Goal: Feedback & Contribution: Leave review/rating

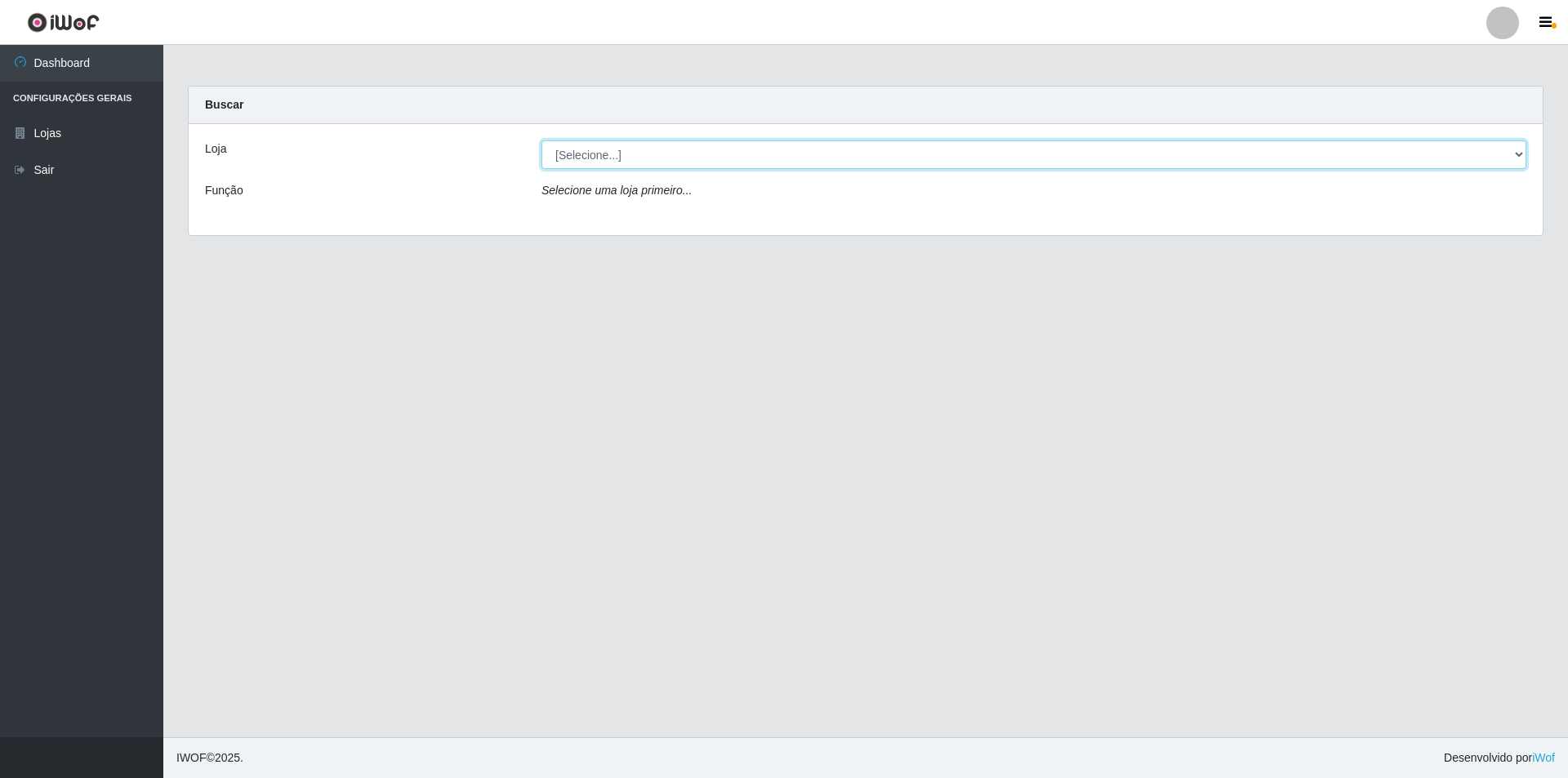
click at [583, 155] on select "[Selecione...] Extrabom - Loja 01 Centro de Distribuição" at bounding box center [1033, 155] width 985 height 29
select select "435"
click at [541, 141] on select "[Selecione...] Extrabom - Loja 01 Centro de Distribuição" at bounding box center [1033, 155] width 985 height 29
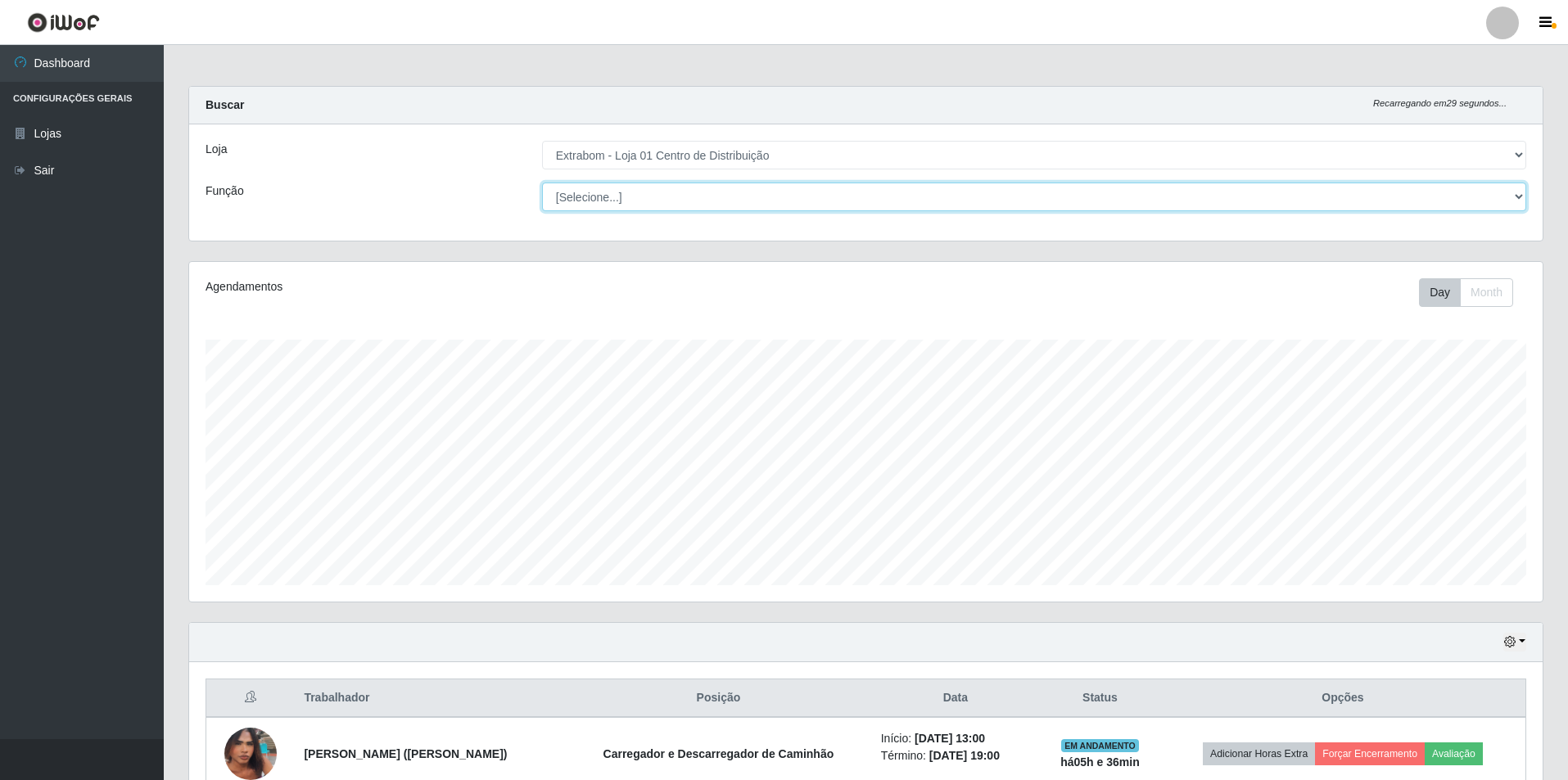
scroll to position [340, 1353]
click at [624, 197] on select "[Selecione...] Carregador e Descarregador de Caminhão Carregador e Descarregado…" at bounding box center [1033, 197] width 984 height 29
select select "11"
click at [542, 183] on select "[Selecione...] Carregador e Descarregador de Caminhão Carregador e Descarregado…" at bounding box center [1033, 197] width 984 height 29
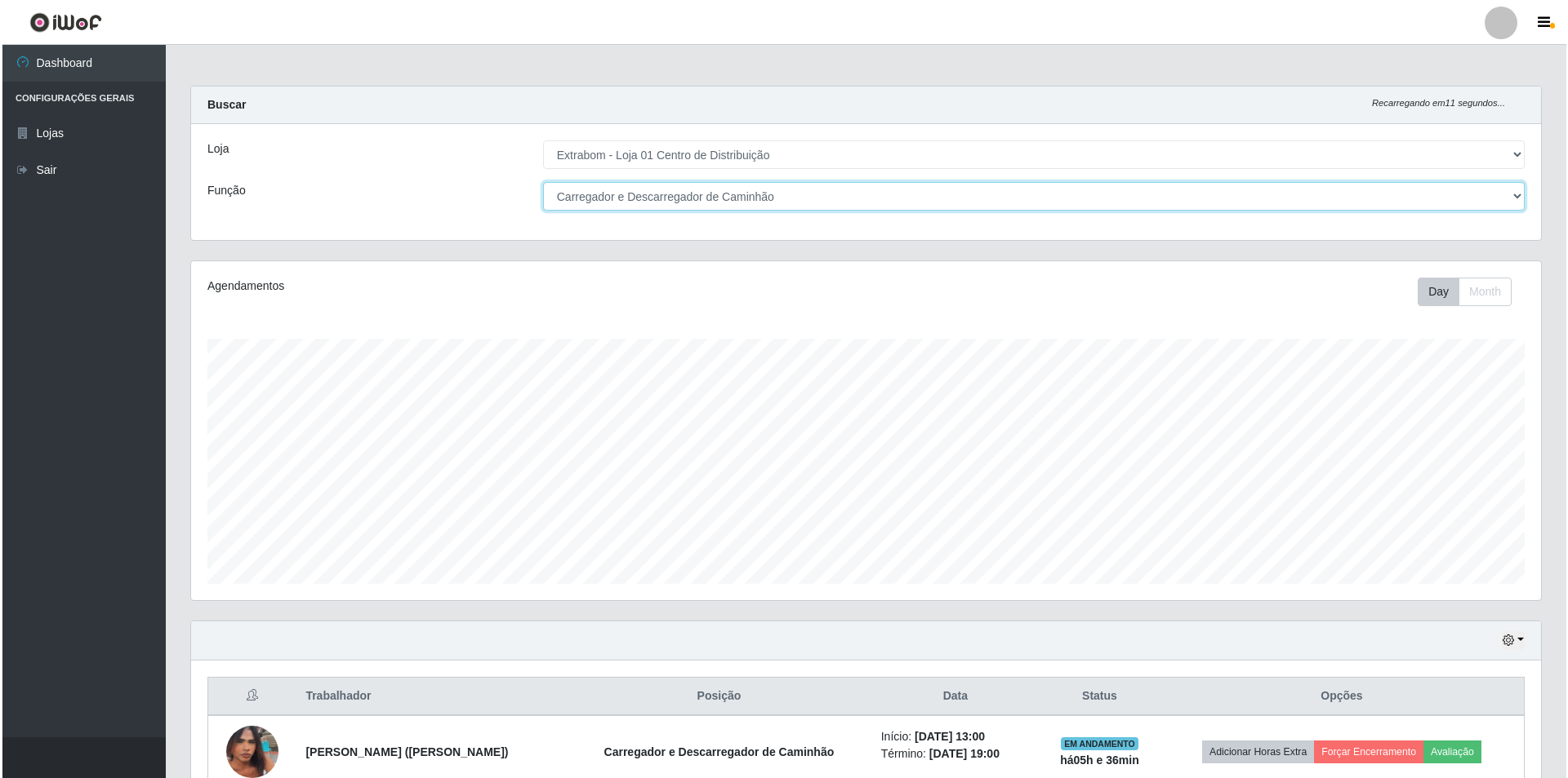
scroll to position [88, 0]
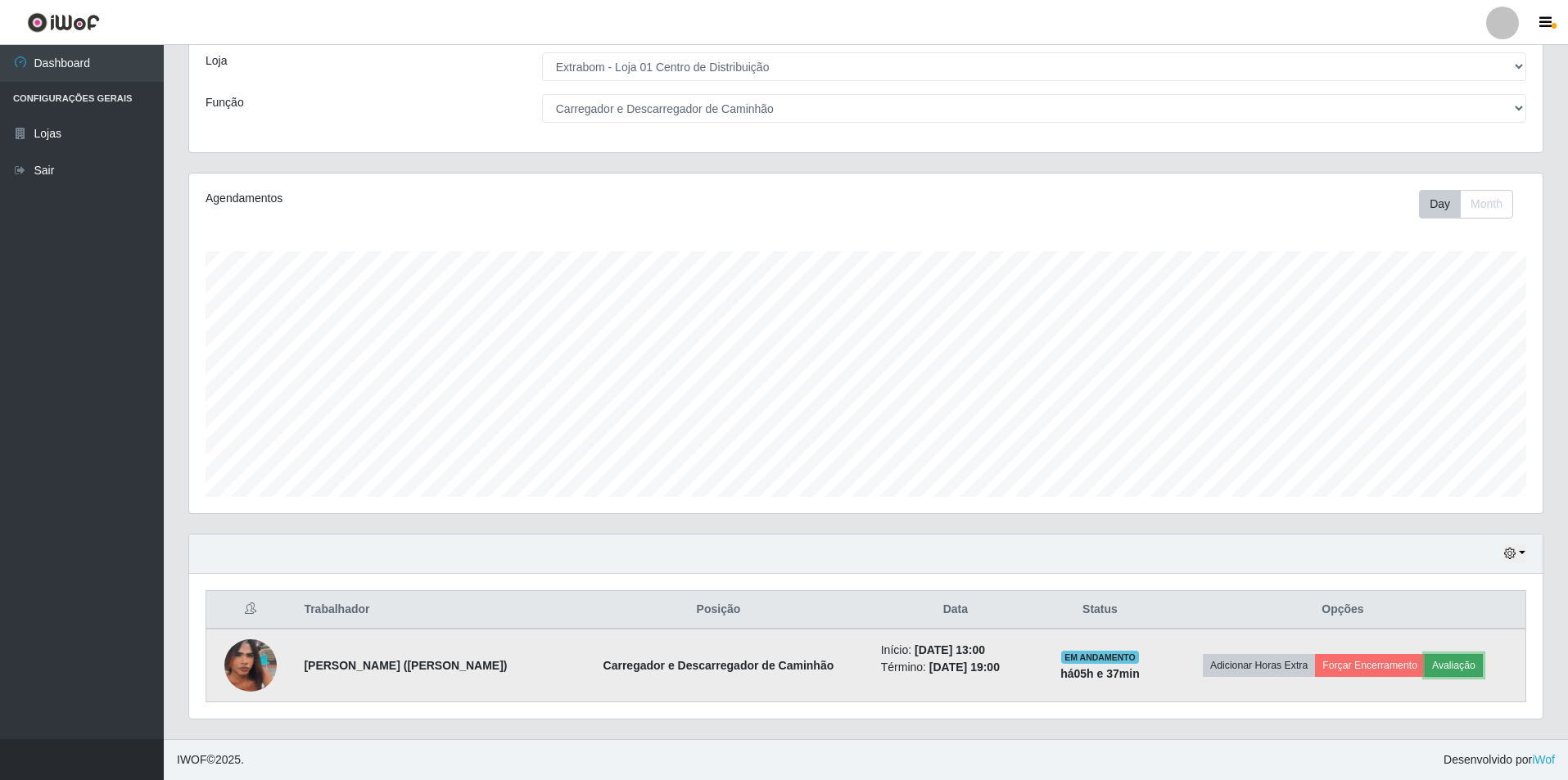
click at [1474, 665] on button "Avaliação" at bounding box center [1454, 665] width 59 height 23
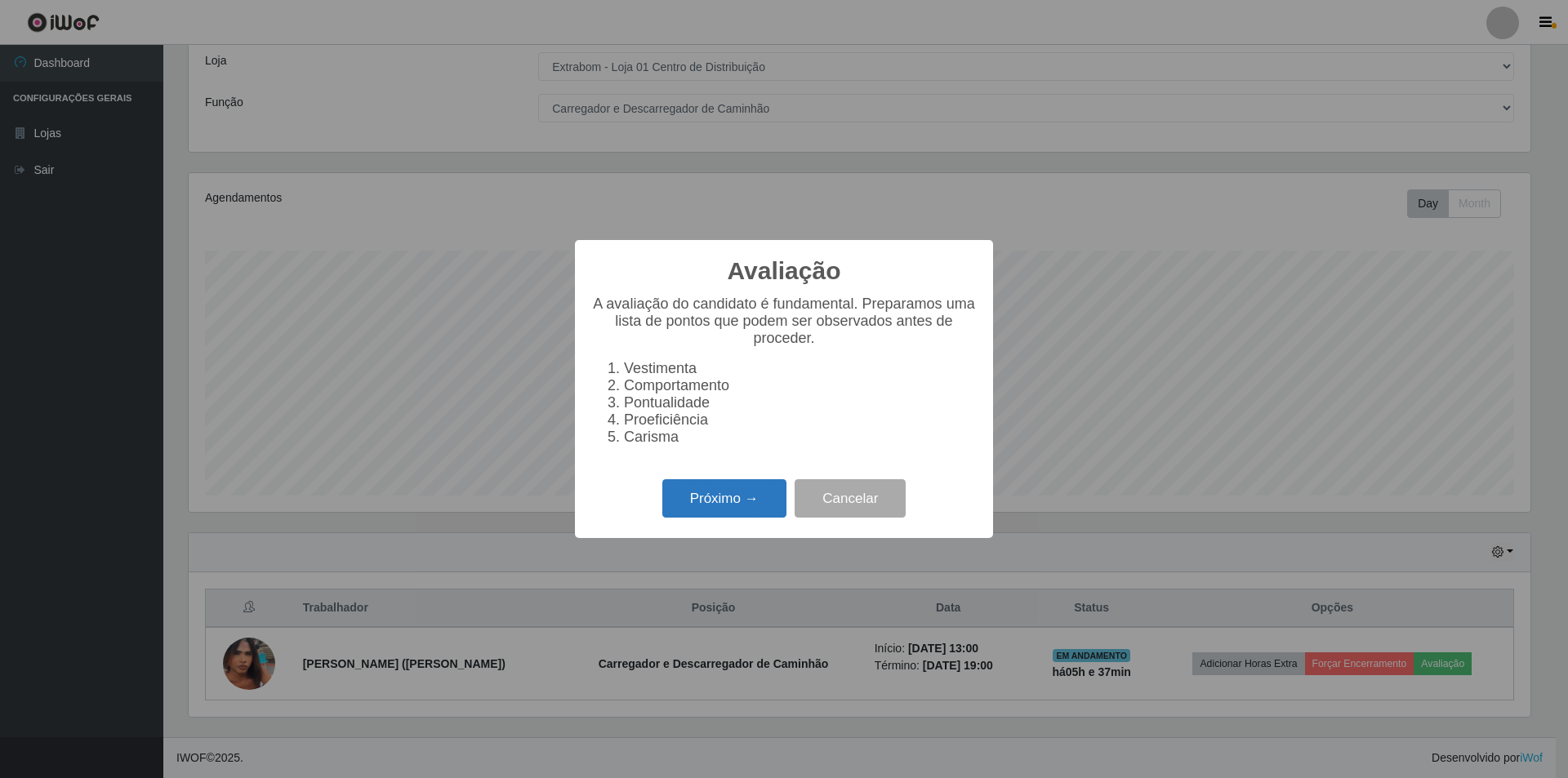
click at [734, 507] on button "Próximo →" at bounding box center [725, 497] width 124 height 38
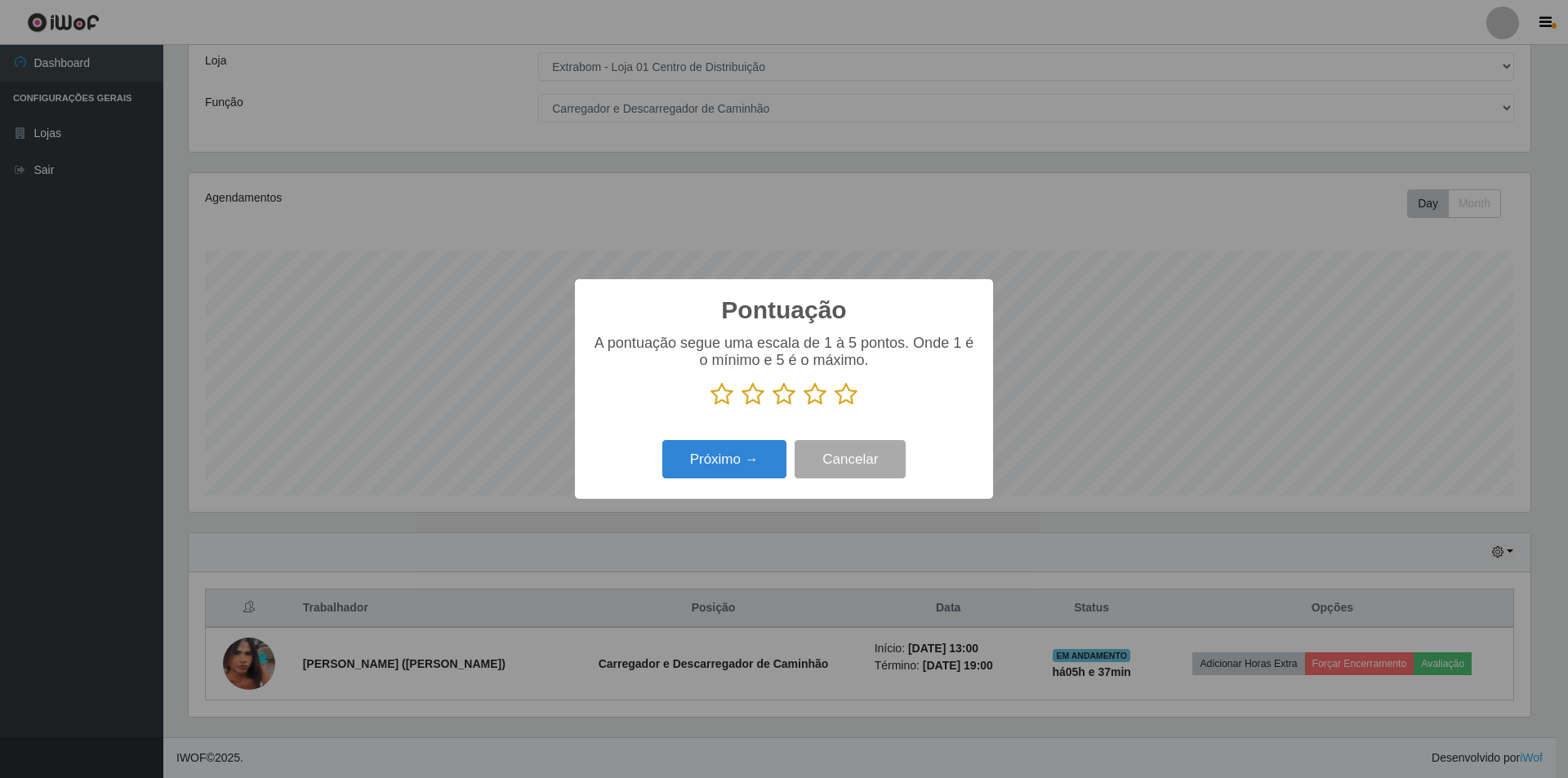
scroll to position [815944, 815403]
click at [788, 399] on icon at bounding box center [784, 394] width 23 height 24
click at [773, 407] on input "radio" at bounding box center [773, 407] width 0 height 0
click at [734, 462] on button "Próximo →" at bounding box center [725, 458] width 124 height 38
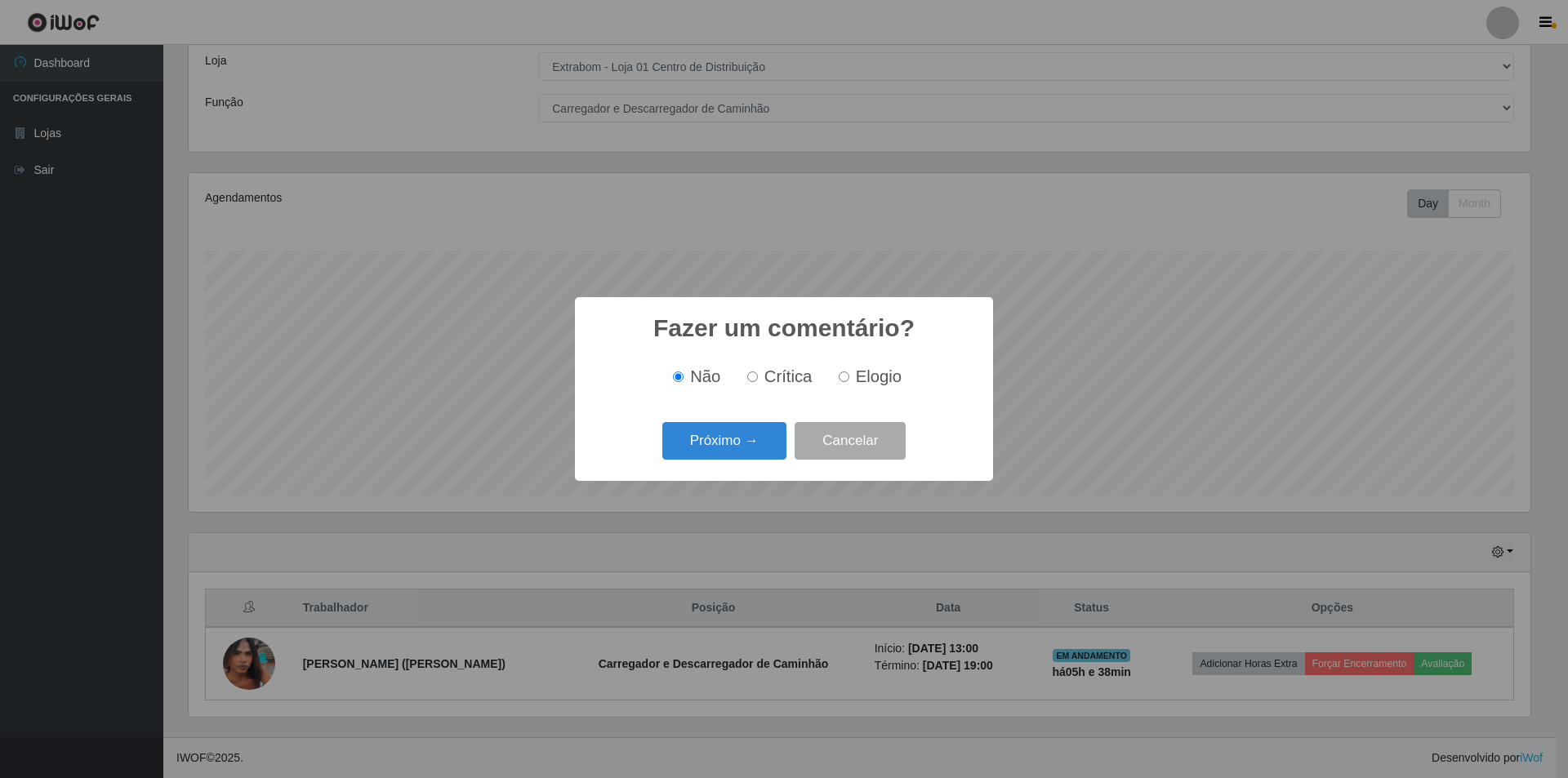
drag, startPoint x: 763, startPoint y: 375, endPoint x: 761, endPoint y: 416, distance: 41.0
click at [764, 381] on label "Crítica" at bounding box center [777, 377] width 72 height 19
click at [758, 381] on input "Crítica" at bounding box center [752, 376] width 10 height 10
radio input "true"
click at [741, 447] on button "Próximo →" at bounding box center [725, 441] width 124 height 38
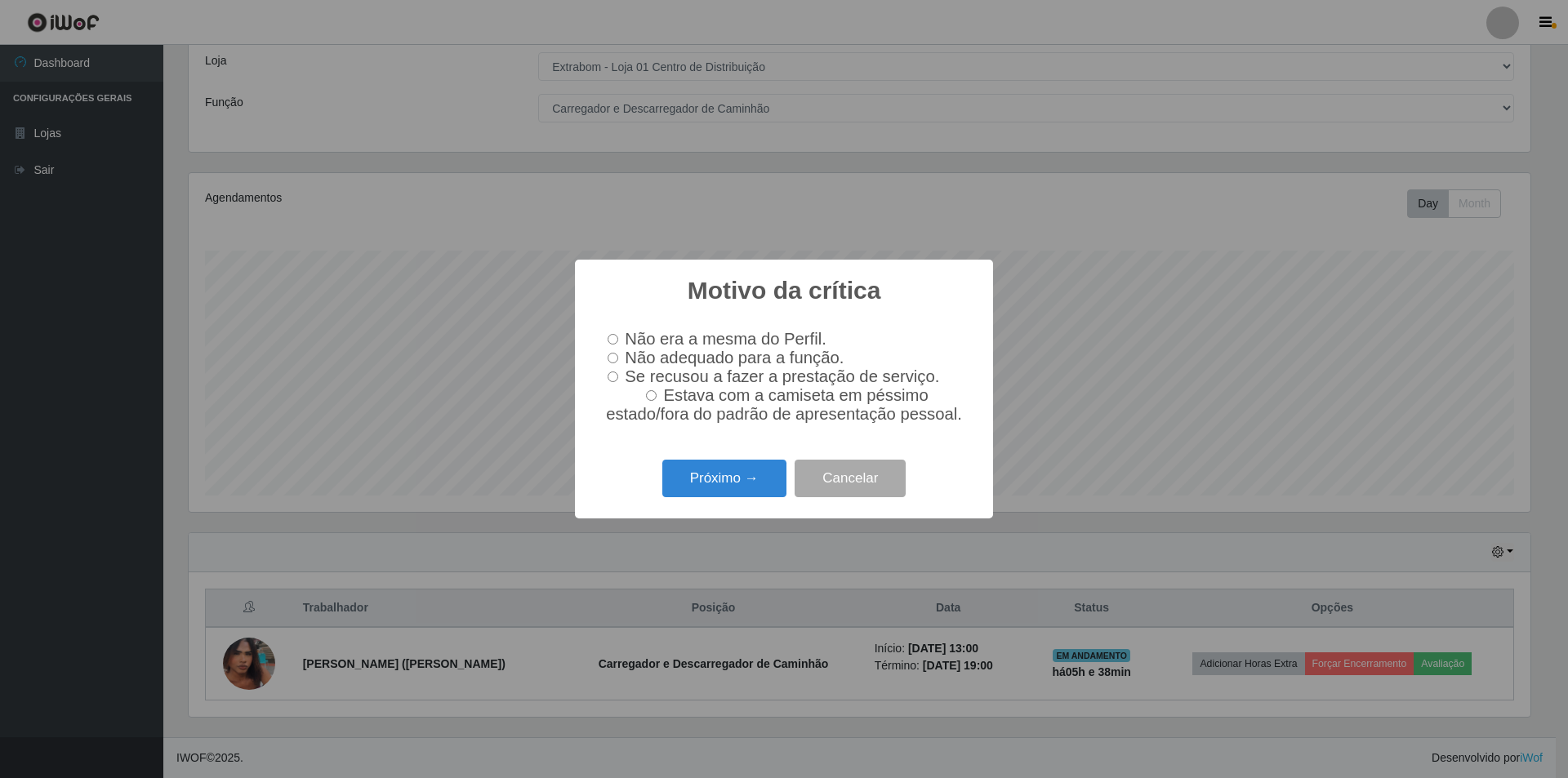
click at [614, 356] on input "Não adequado para a função." at bounding box center [613, 358] width 10 height 10
radio input "true"
click at [742, 491] on button "Próximo →" at bounding box center [725, 478] width 124 height 38
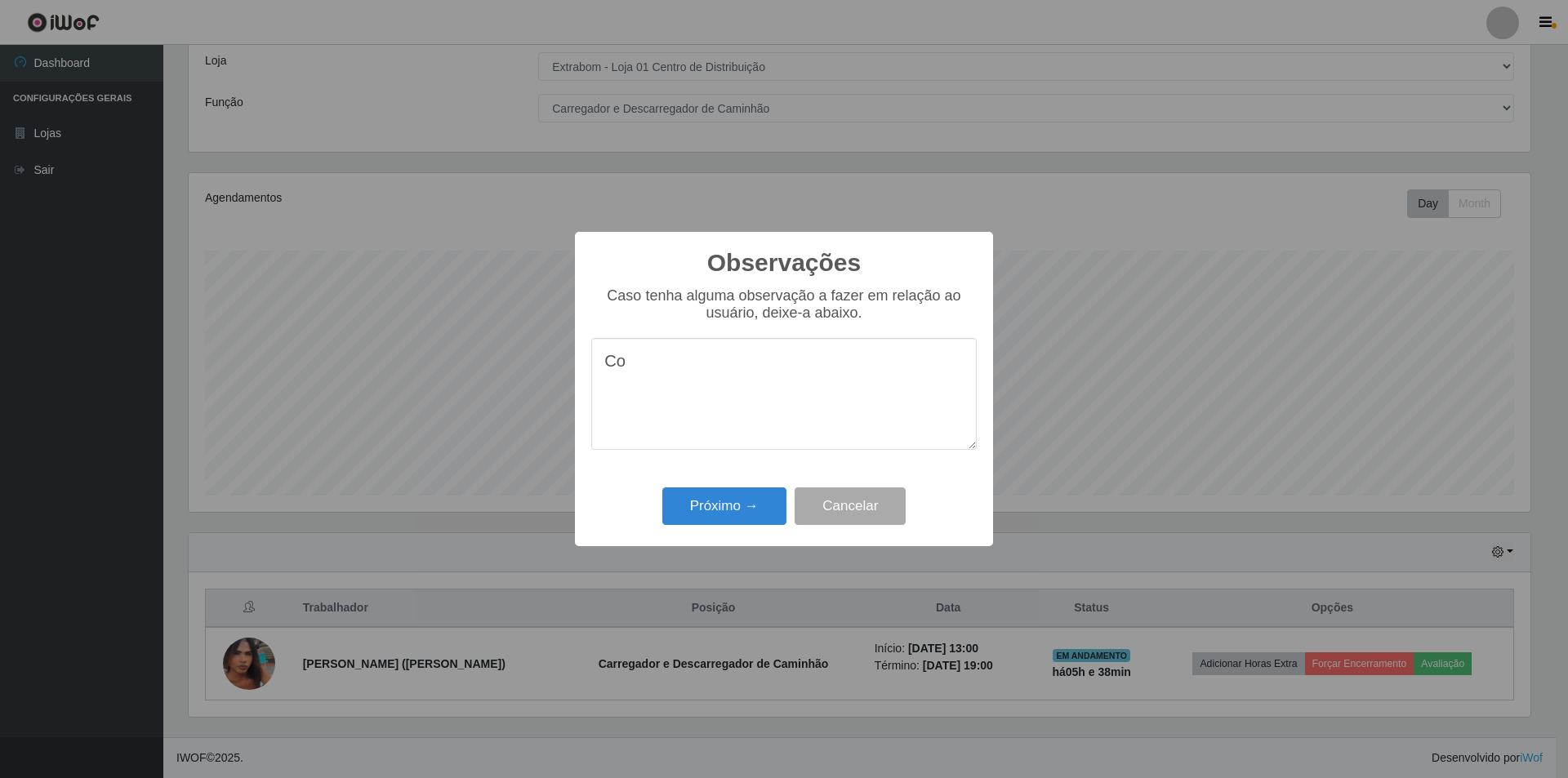
type textarea "C"
type textarea "Baixa produtividade e proatividade."
click at [711, 512] on button "Próximo →" at bounding box center [725, 506] width 124 height 38
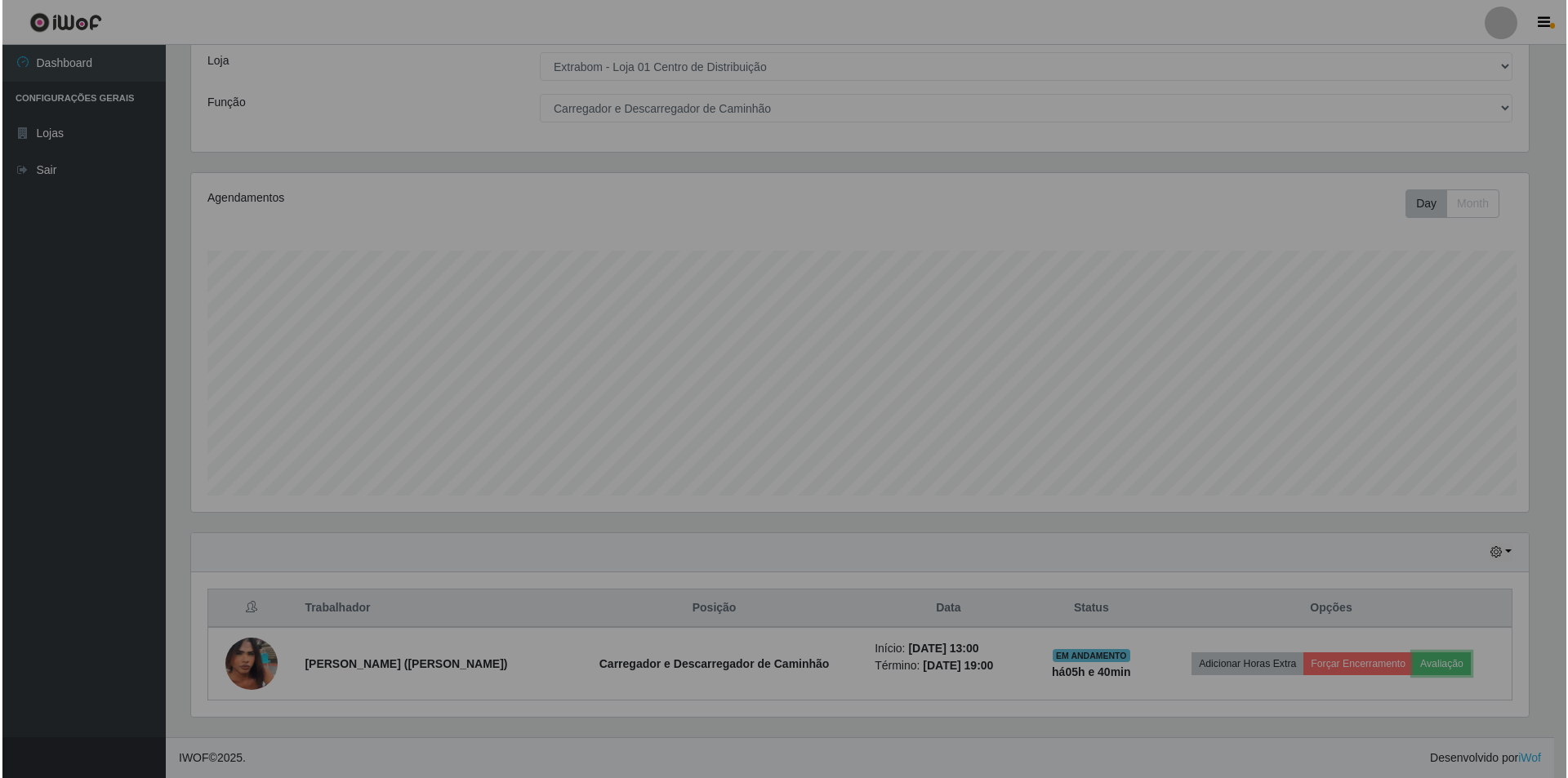
scroll to position [339, 1350]
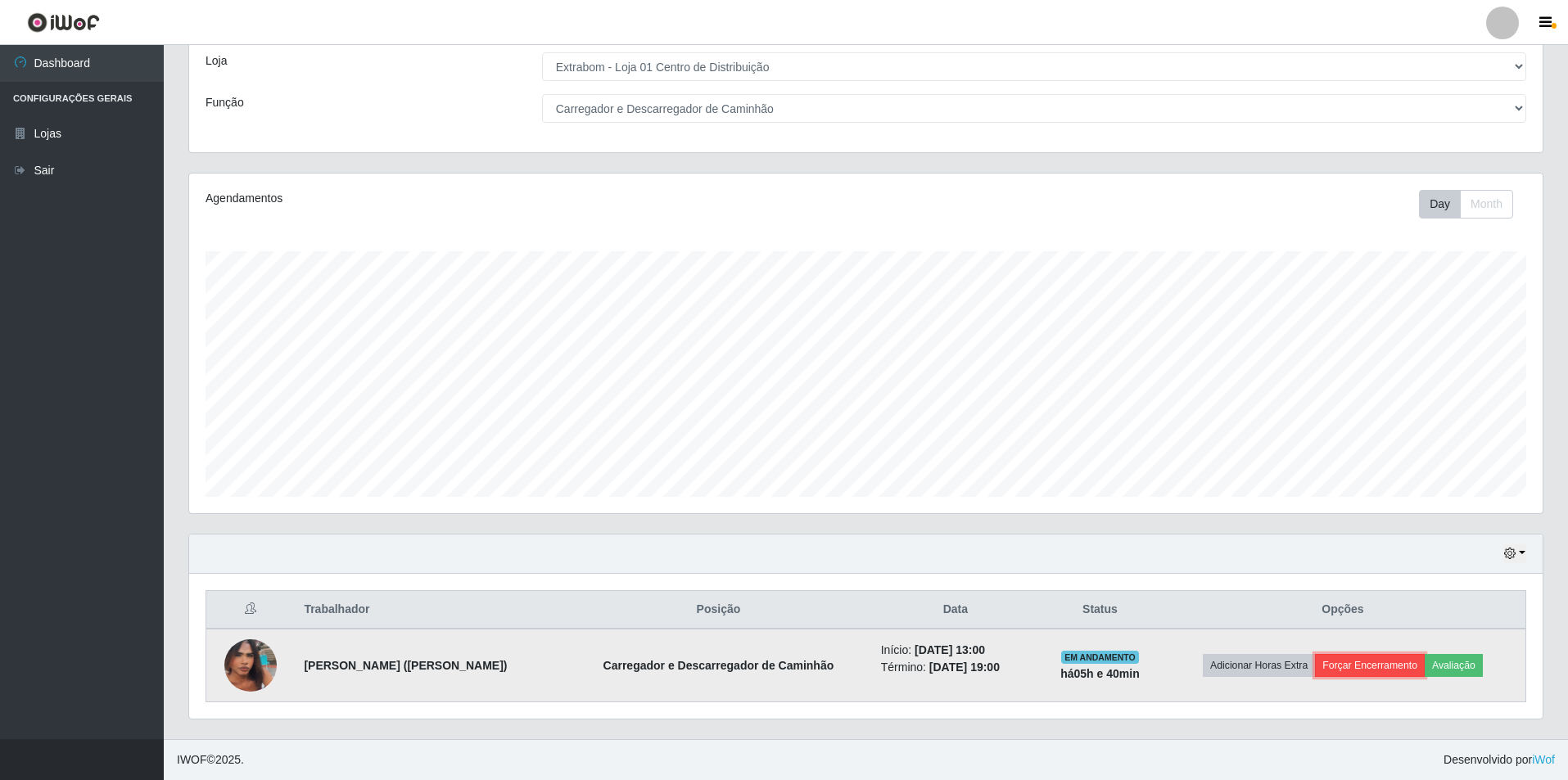
click at [1384, 667] on button "Forçar Encerramento" at bounding box center [1369, 665] width 110 height 23
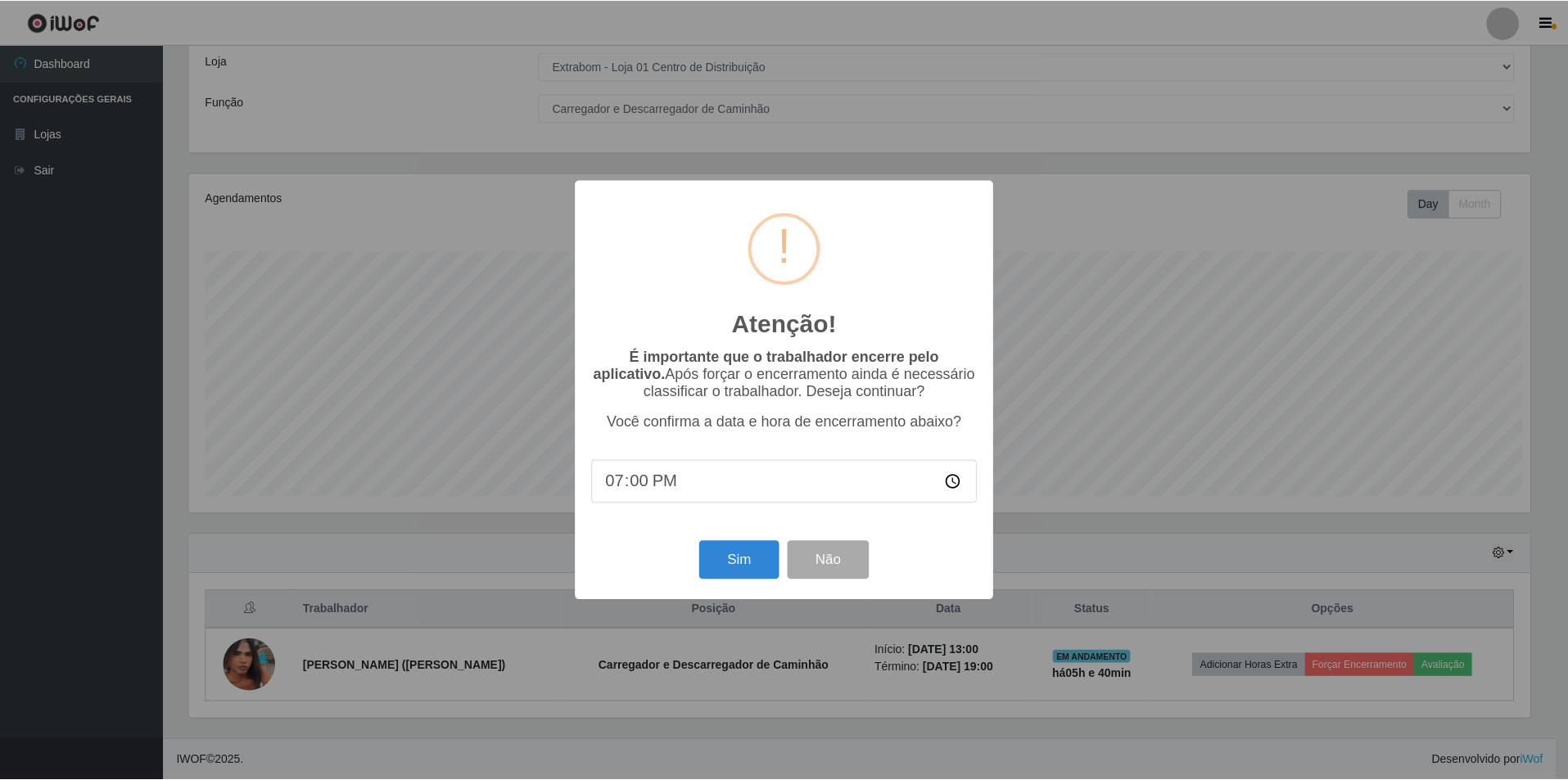
scroll to position [340, 1345]
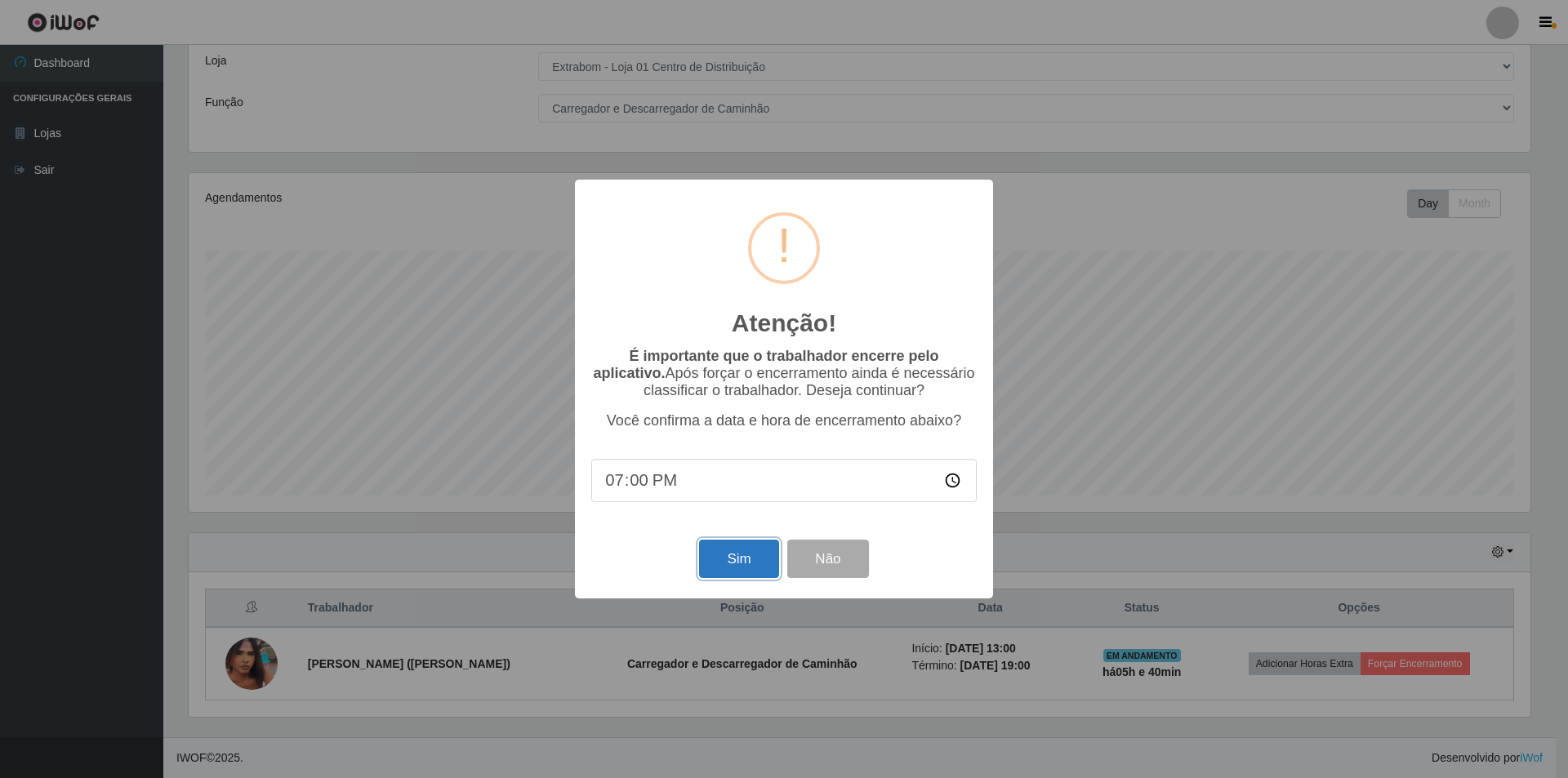
click at [734, 558] on button "Sim" at bounding box center [738, 558] width 79 height 38
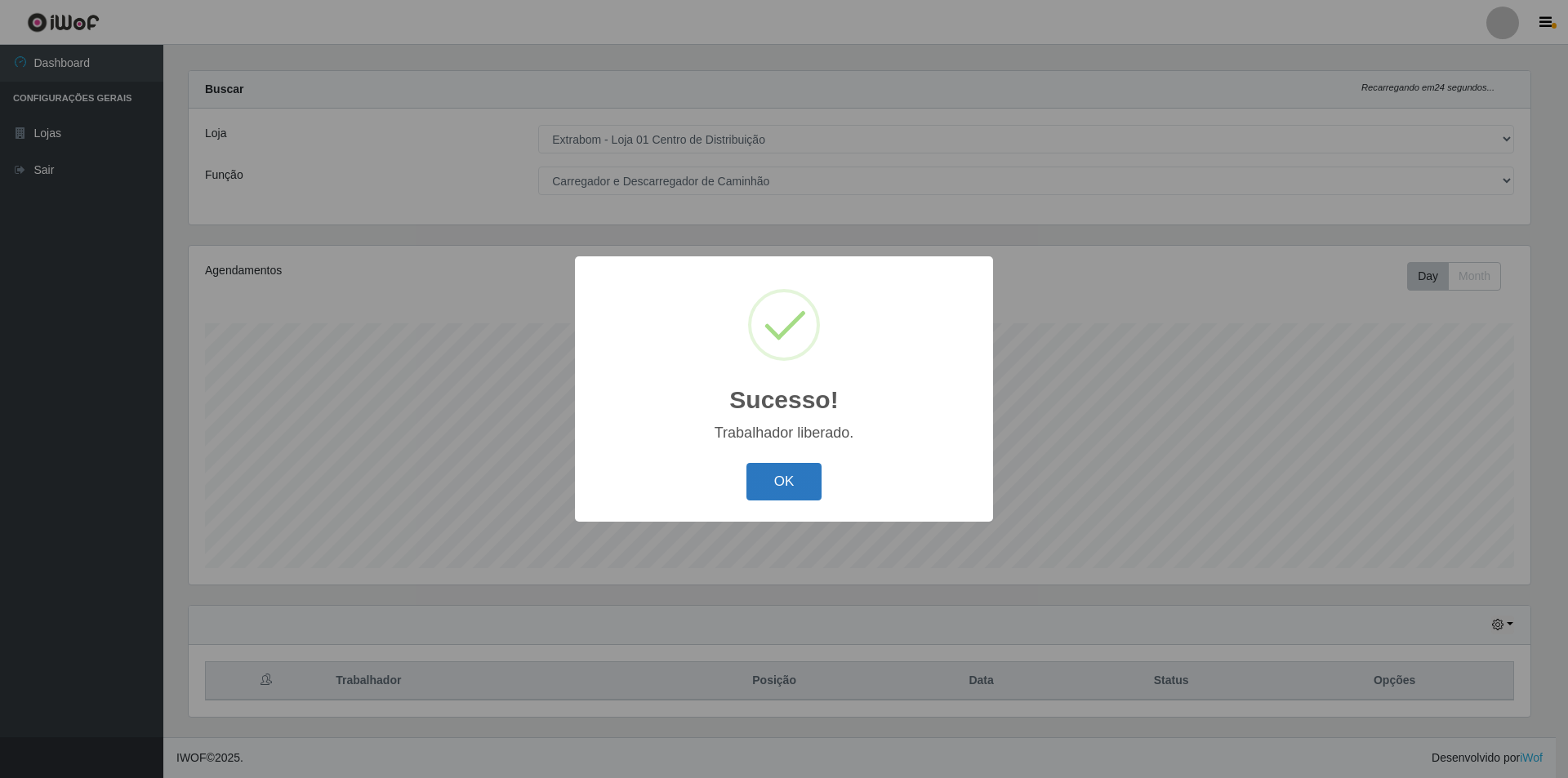
click at [795, 483] on button "OK" at bounding box center [785, 482] width 76 height 38
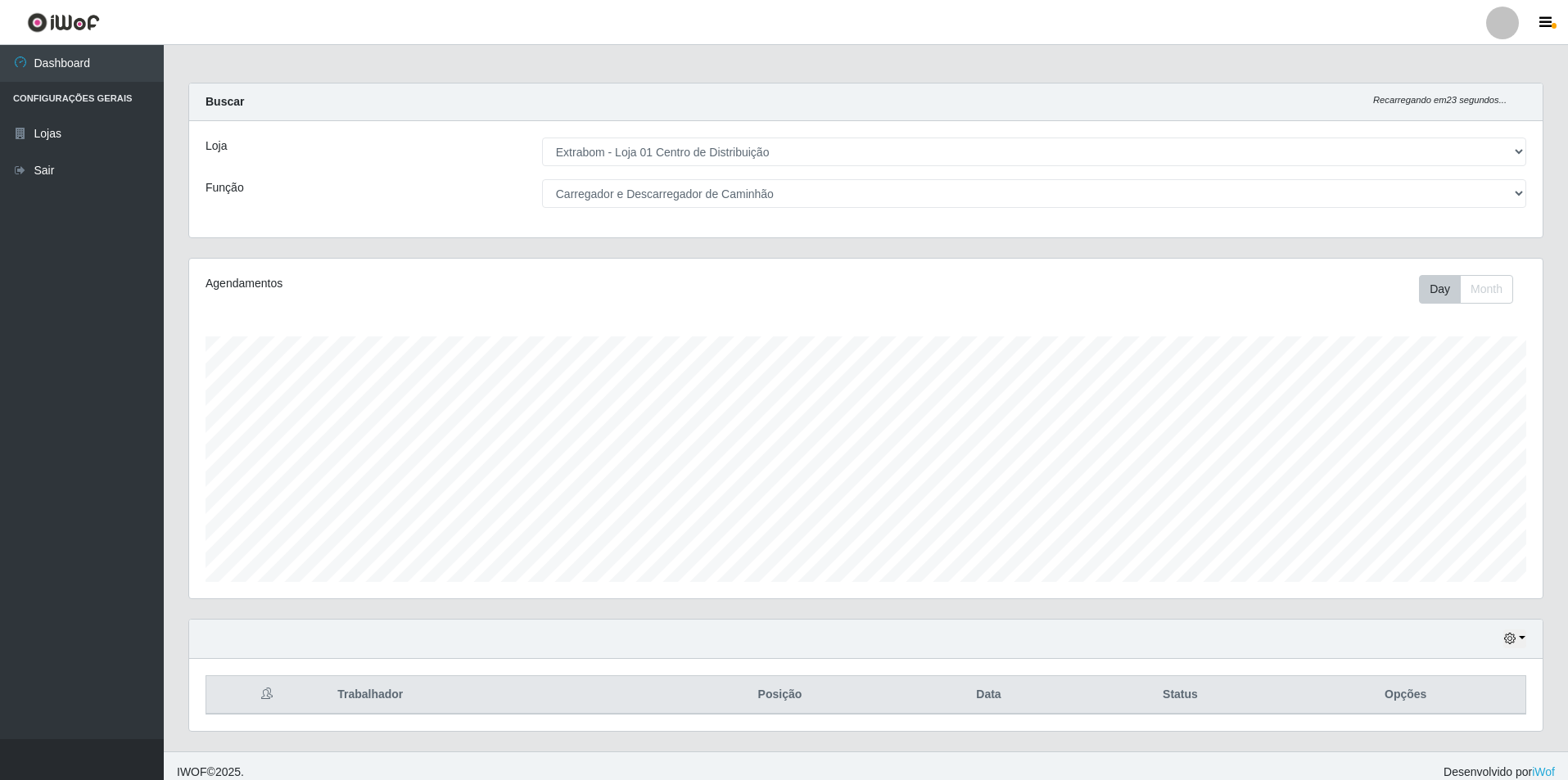
scroll to position [0, 0]
